Goal: Register for event/course

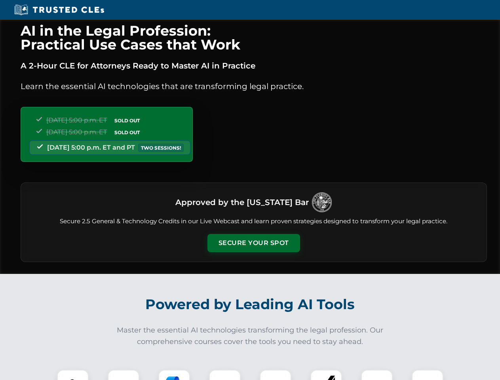
click at [253, 243] on button "Secure Your Spot" at bounding box center [253, 243] width 93 height 18
click at [73, 375] on img at bounding box center [72, 385] width 23 height 23
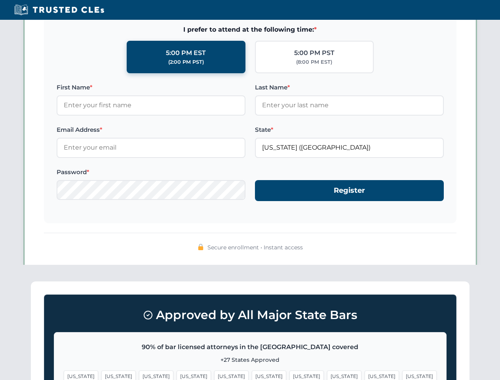
click at [289, 375] on span "[US_STATE]" at bounding box center [306, 375] width 34 height 11
click at [364, 375] on span "[US_STATE]" at bounding box center [381, 375] width 34 height 11
